Goal: Information Seeking & Learning: Check status

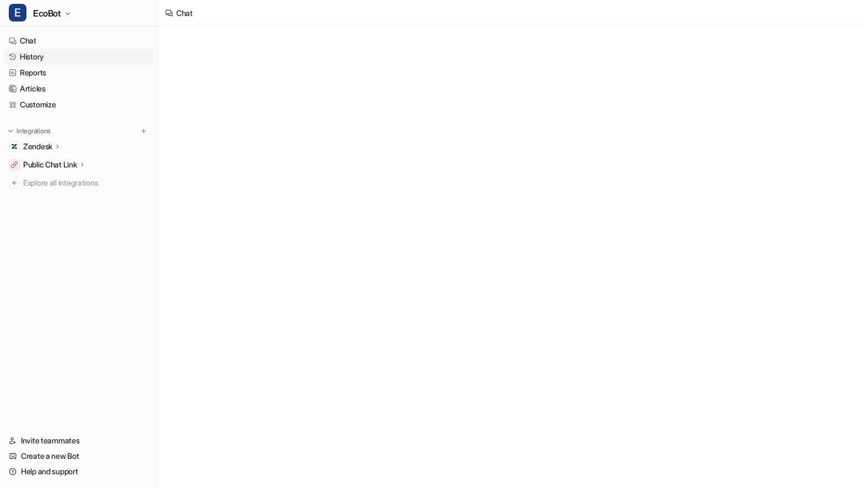
click at [45, 61] on link "History" at bounding box center [78, 56] width 149 height 15
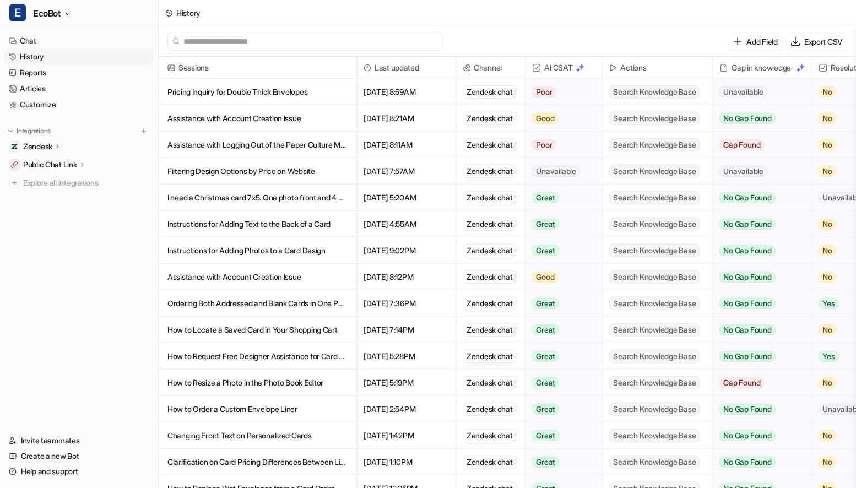
click at [343, 181] on p "Filtering Design Options by Price on Website" at bounding box center [257, 171] width 180 height 26
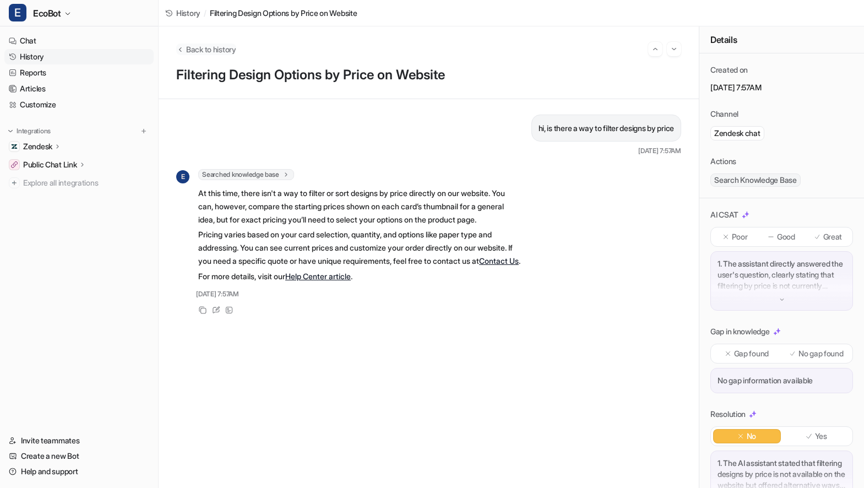
click at [225, 52] on span "Back to history" at bounding box center [211, 50] width 50 height 12
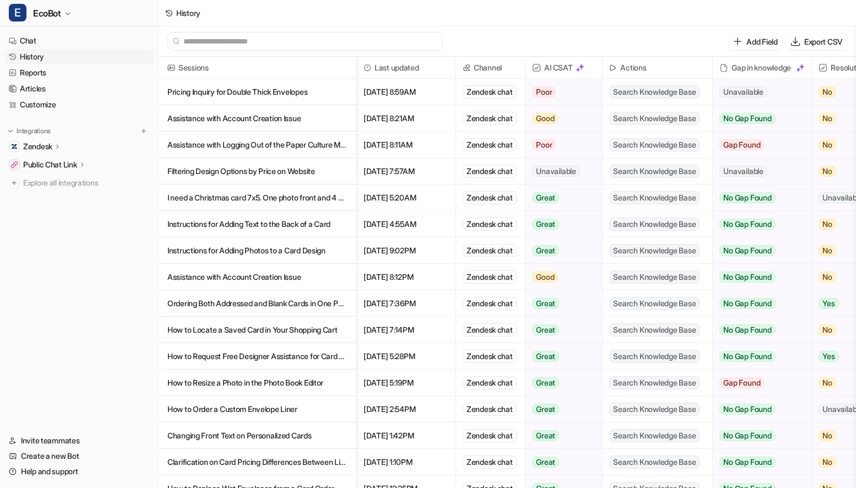
click at [343, 175] on p "Filtering Design Options by Price on Website" at bounding box center [257, 171] width 180 height 26
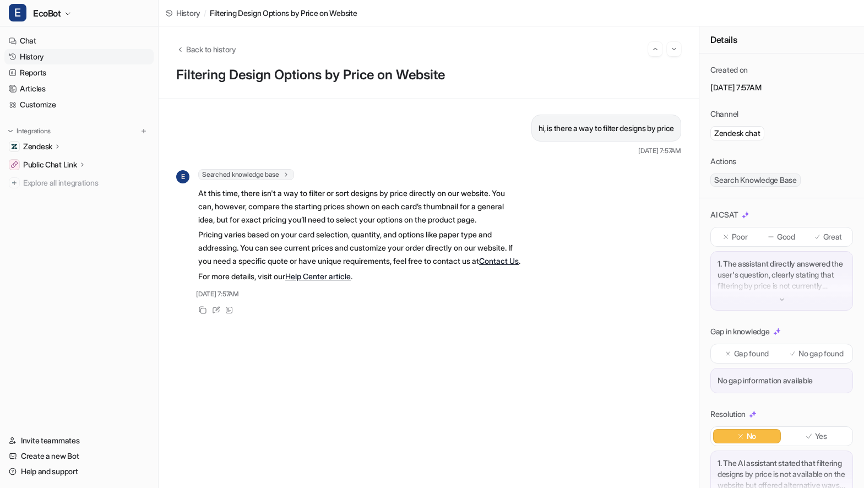
click at [816, 243] on div "Great" at bounding box center [828, 237] width 44 height 14
click at [801, 354] on p "No gap found" at bounding box center [821, 353] width 45 height 11
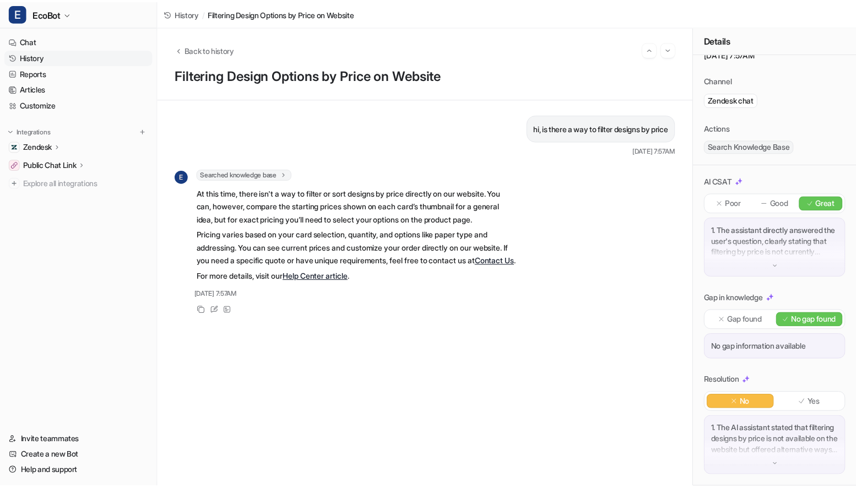
scroll to position [45, 0]
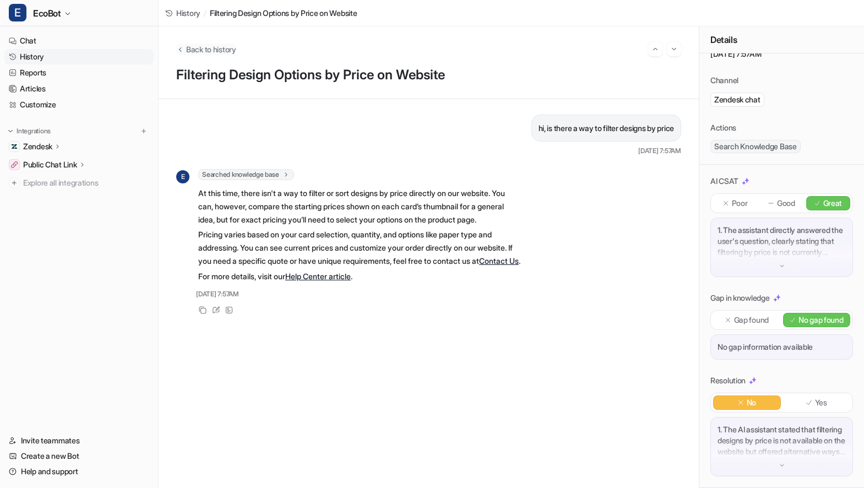
click at [222, 48] on span "Back to history" at bounding box center [211, 50] width 50 height 12
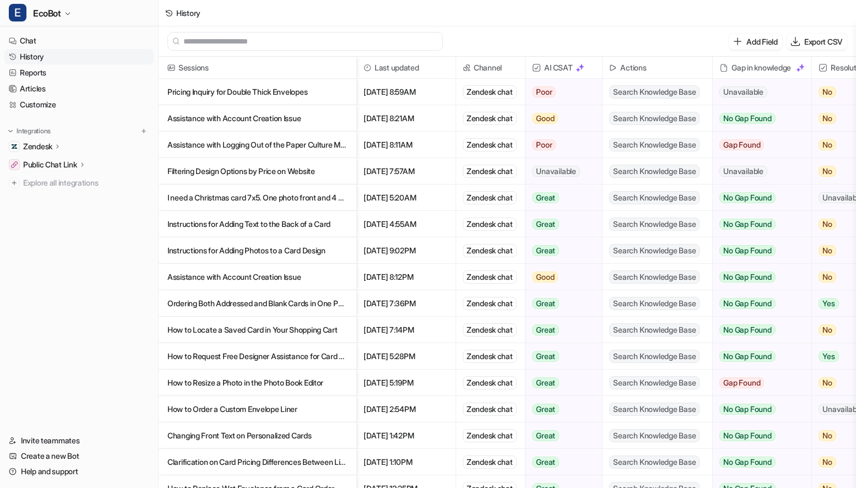
click at [300, 144] on p "Assistance with Logging Out of the Paper Culture Mobile App" at bounding box center [257, 145] width 180 height 26
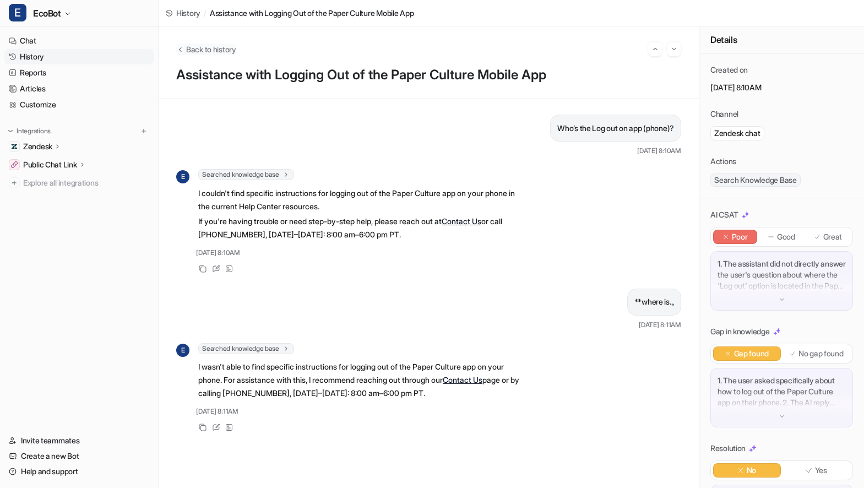
click at [219, 53] on span "Back to history" at bounding box center [211, 50] width 50 height 12
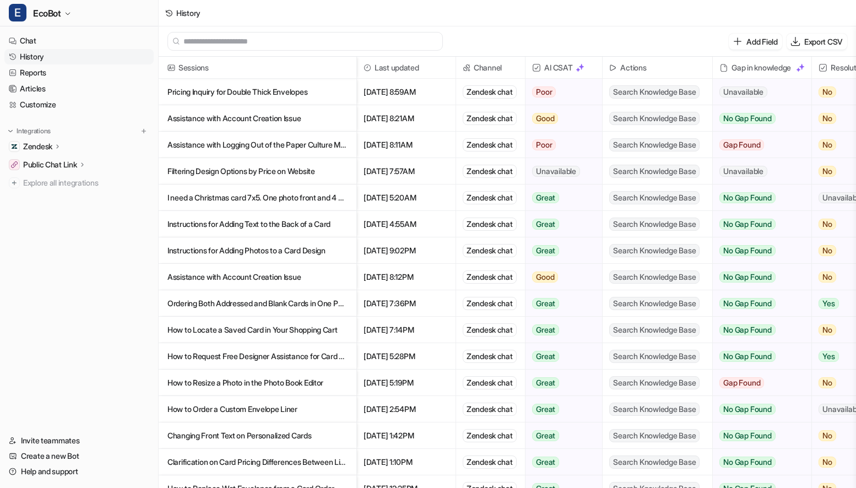
click at [335, 118] on p "Assistance with Account Creation Issue" at bounding box center [257, 118] width 180 height 26
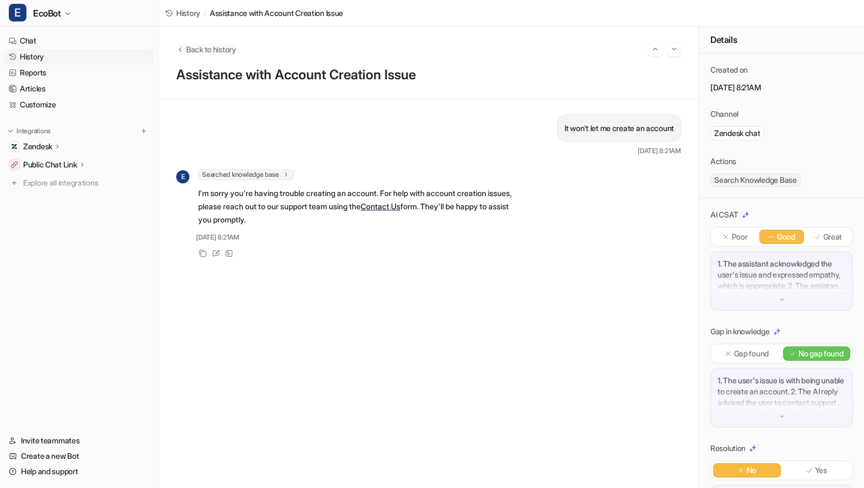
click at [207, 48] on span "Back to history" at bounding box center [211, 50] width 50 height 12
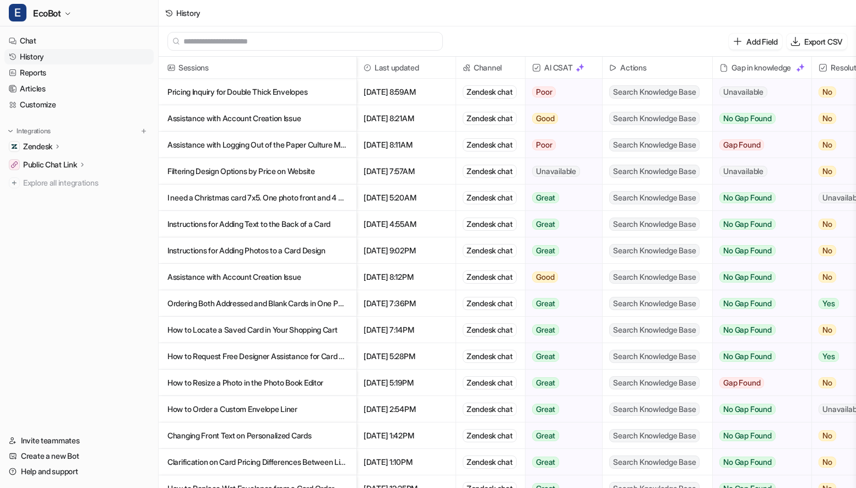
click at [337, 96] on p "Pricing Inquiry for Double Thick Envelopes" at bounding box center [257, 92] width 180 height 26
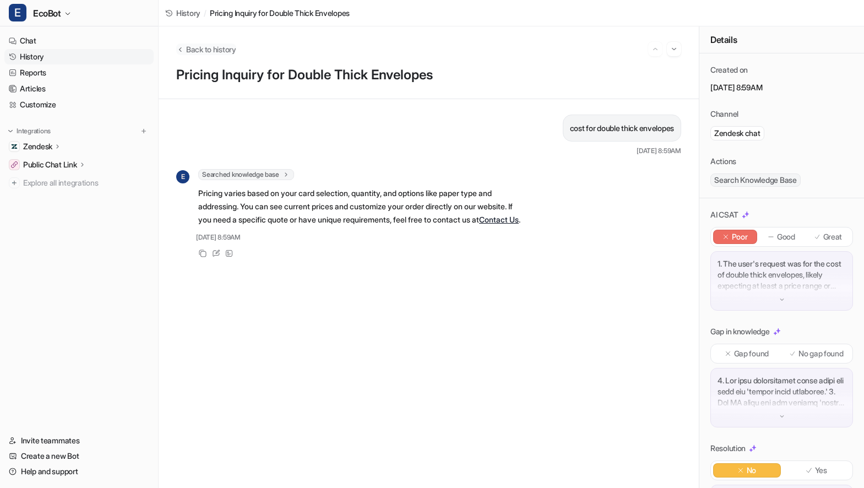
click at [214, 52] on span "Back to history" at bounding box center [211, 50] width 50 height 12
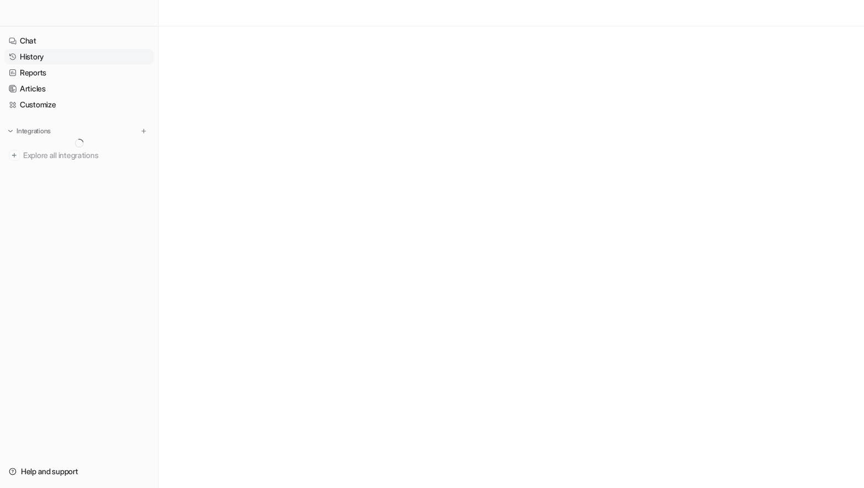
click at [46, 55] on link "History" at bounding box center [78, 56] width 149 height 15
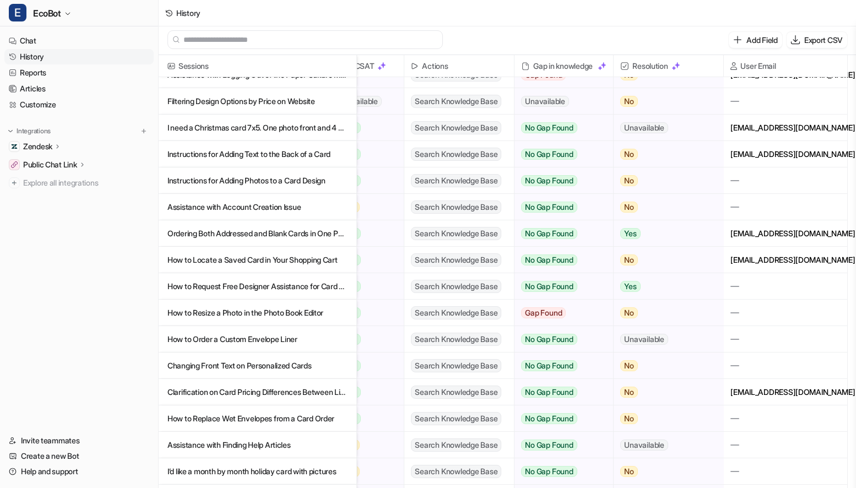
scroll to position [0, 198]
